Goal: Obtain resource: Obtain resource

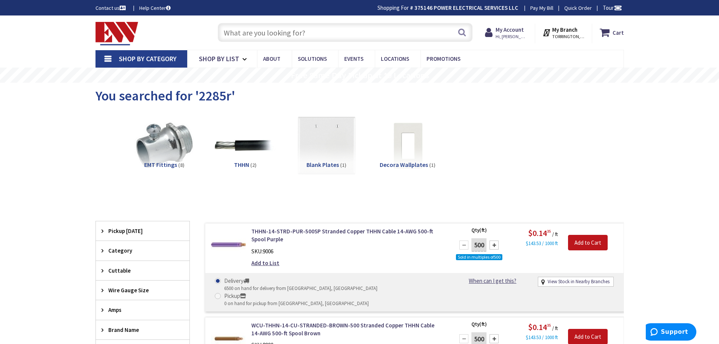
click at [258, 28] on input "text" at bounding box center [345, 32] width 255 height 19
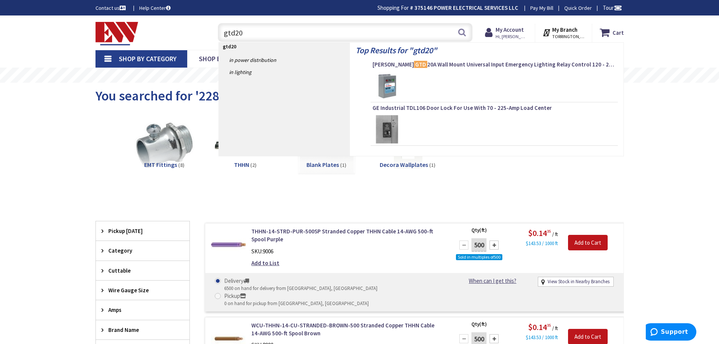
type input "gtd20a"
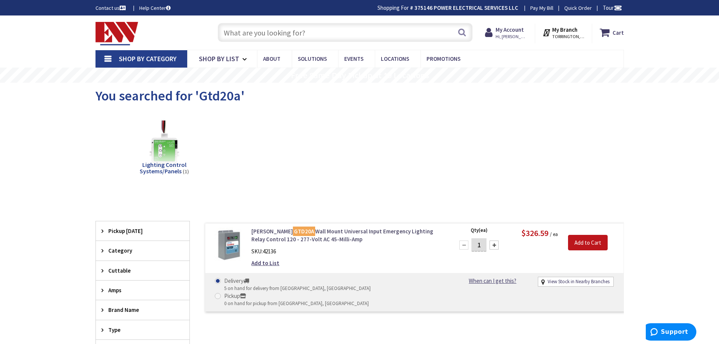
click at [280, 240] on link "Bodine GTD20A Wall Mount Universal Input Emergency Lighting Relay Control 120 -…" at bounding box center [347, 235] width 192 height 16
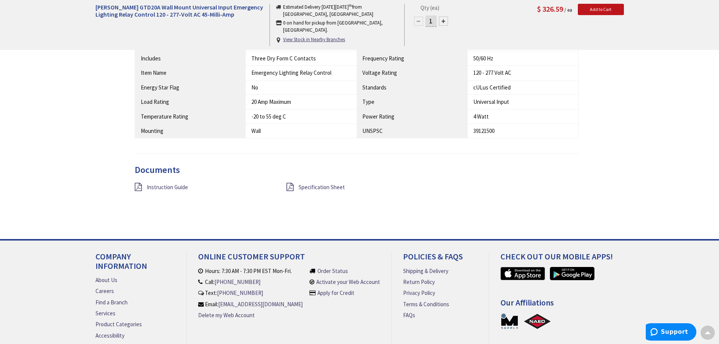
scroll to position [528, 0]
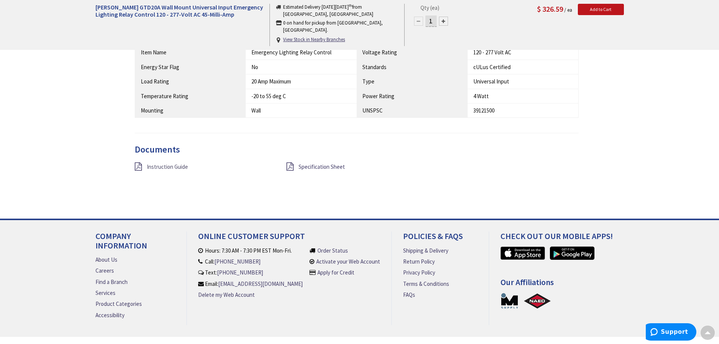
click at [170, 167] on span "Instruction Guide" at bounding box center [167, 166] width 41 height 7
